Goal: Task Accomplishment & Management: Manage account settings

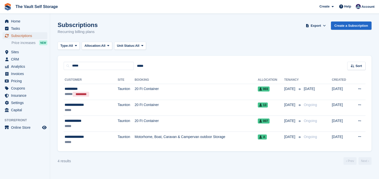
click at [29, 36] on span "Subscriptions" at bounding box center [26, 35] width 30 height 7
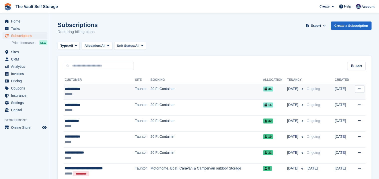
click at [192, 94] on td "20 Ft Container" at bounding box center [206, 92] width 112 height 16
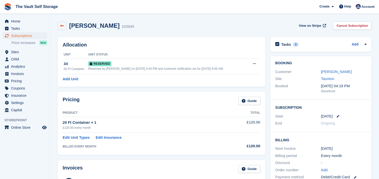
click at [64, 24] on link at bounding box center [62, 26] width 9 height 9
